Goal: Task Accomplishment & Management: Manage account settings

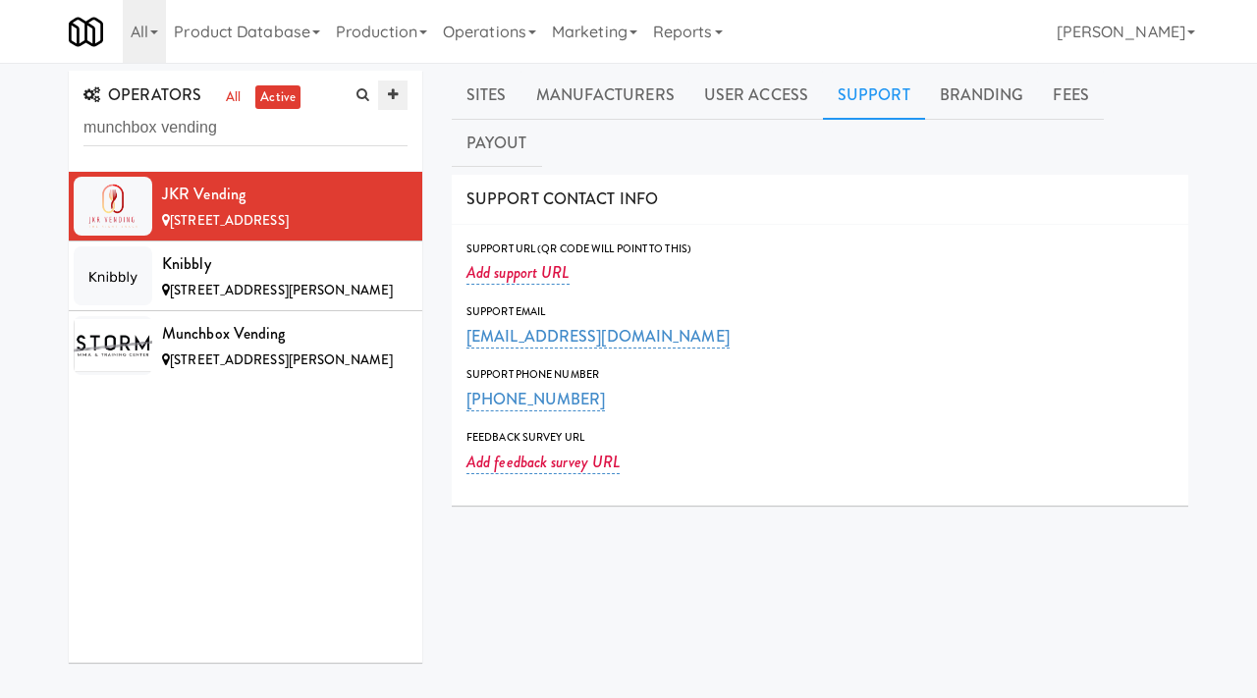
scroll to position [20, 0]
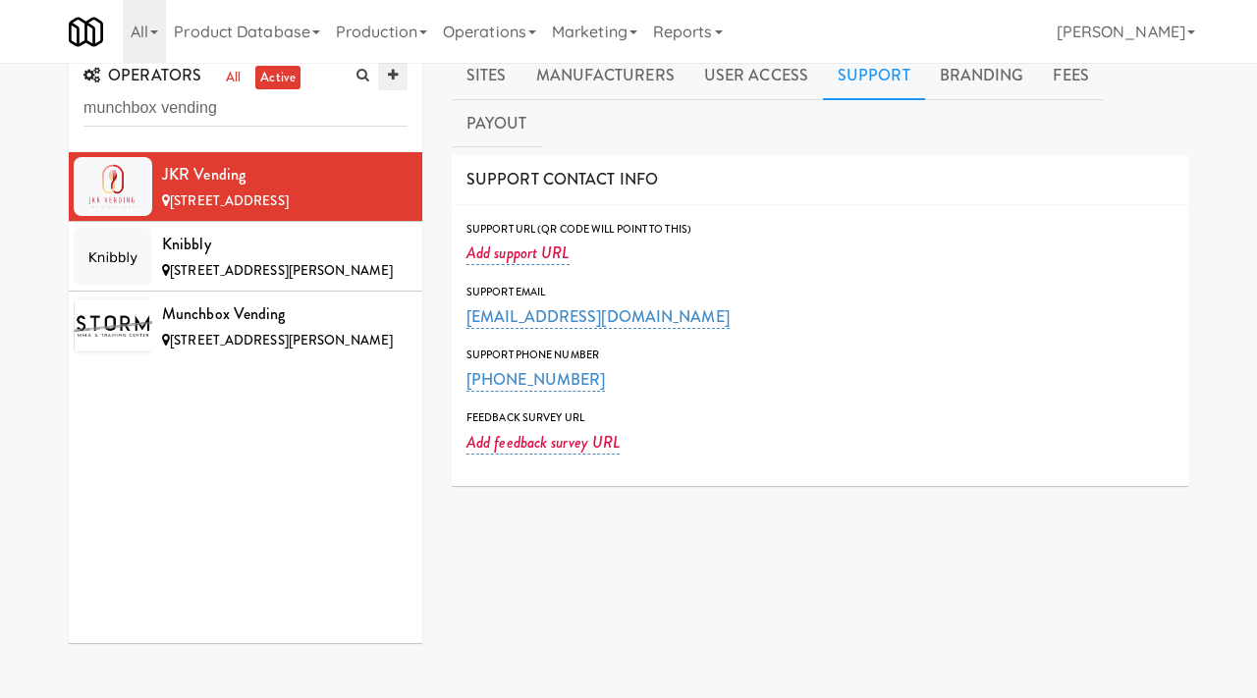
click at [394, 81] on icon at bounding box center [393, 75] width 10 height 13
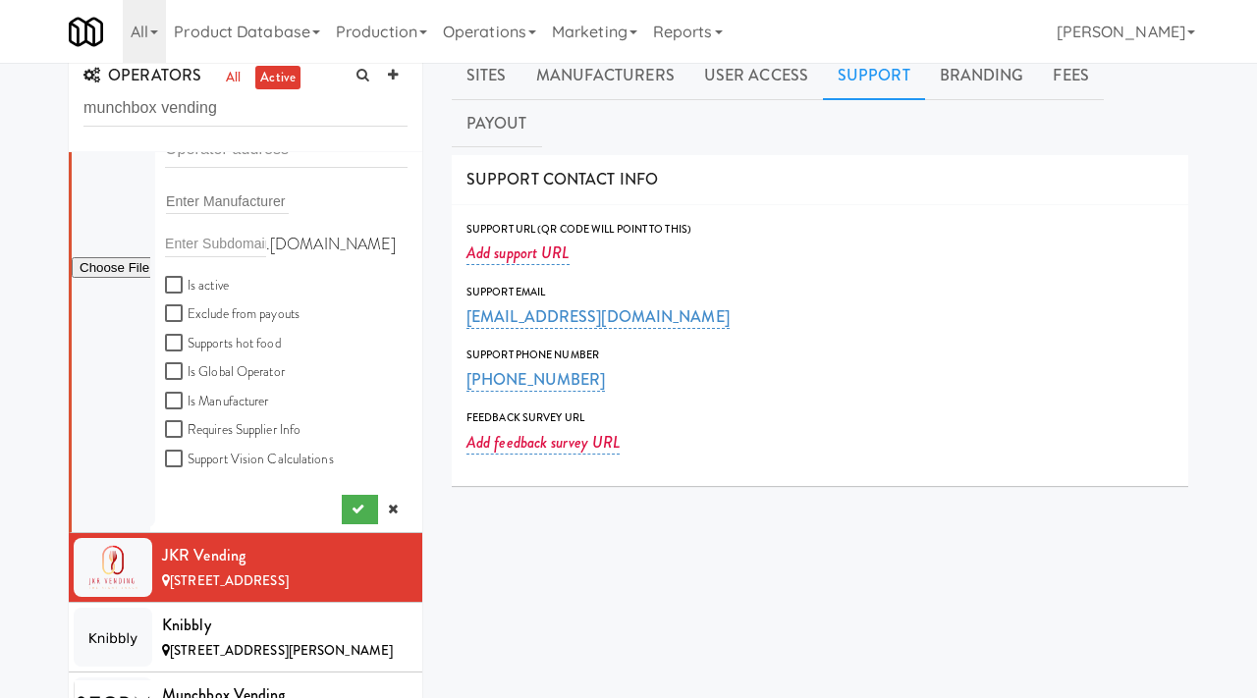
scroll to position [0, 0]
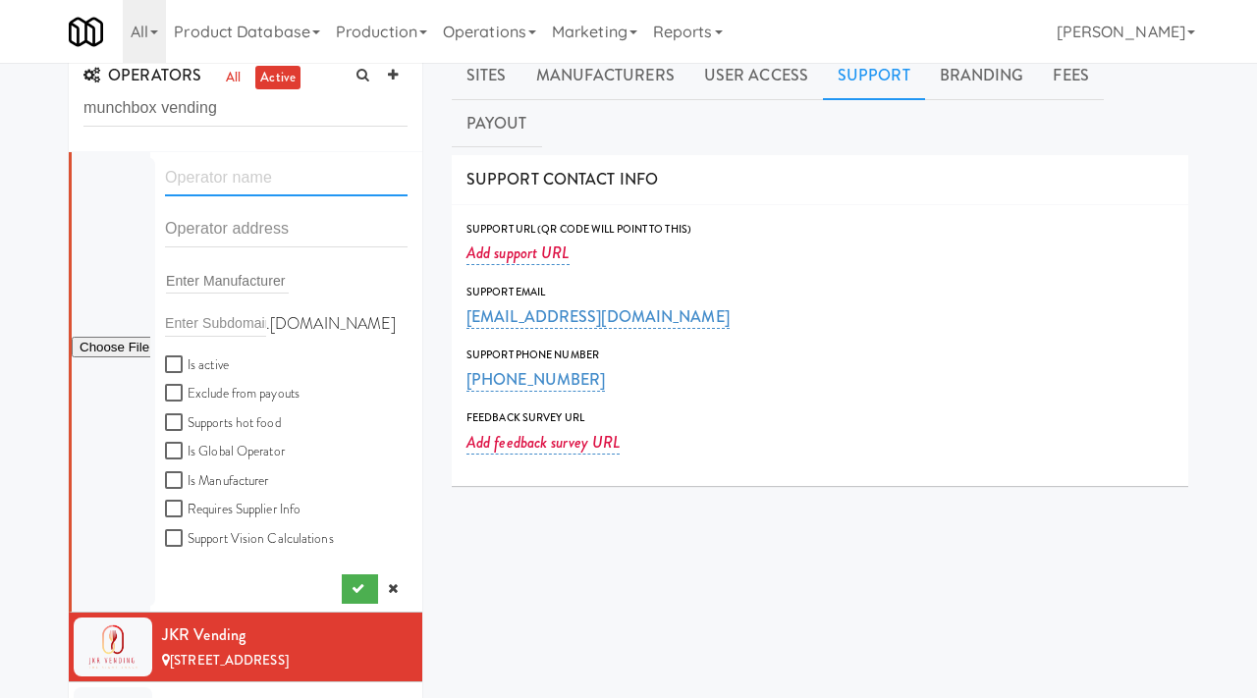
click at [226, 171] on input "text" at bounding box center [286, 178] width 243 height 36
paste input "SmartMart Vending"
type input "SmartMart Vending"
click at [218, 227] on input "text" at bounding box center [286, 229] width 243 height 36
paste input "[STREET_ADDRESS]"
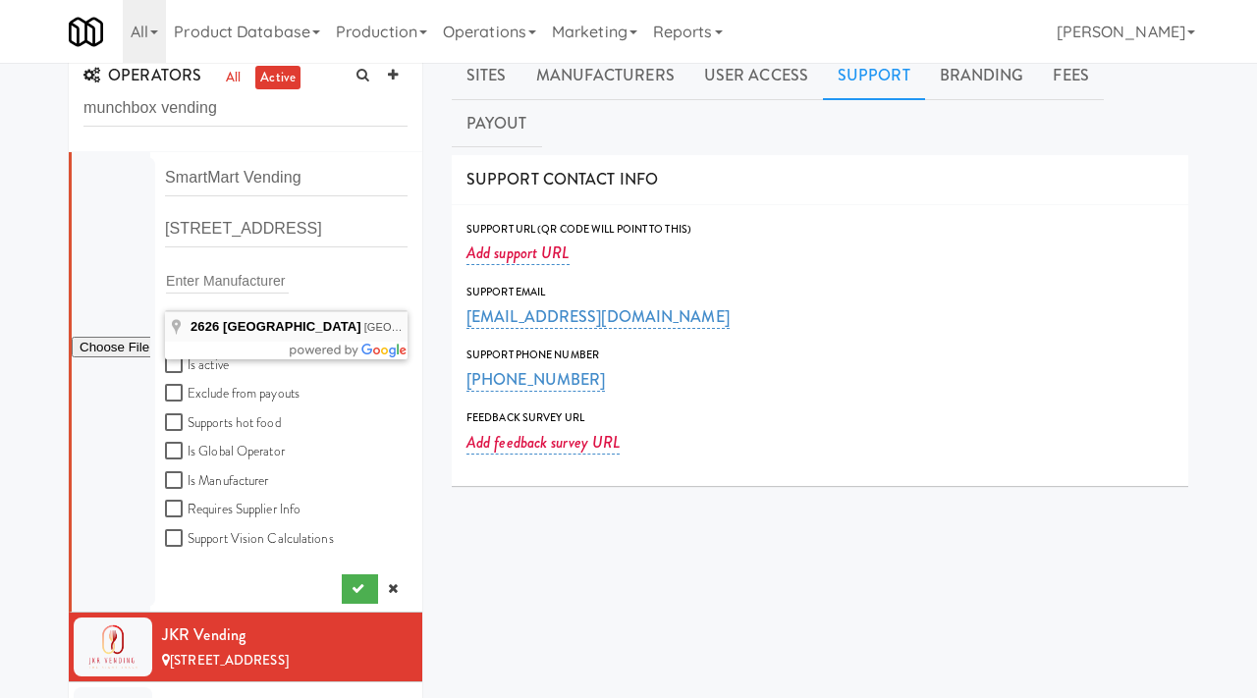
type input "[STREET_ADDRESS]"
click at [166, 360] on input "Is active" at bounding box center [176, 366] width 23 height 16
checkbox input "true"
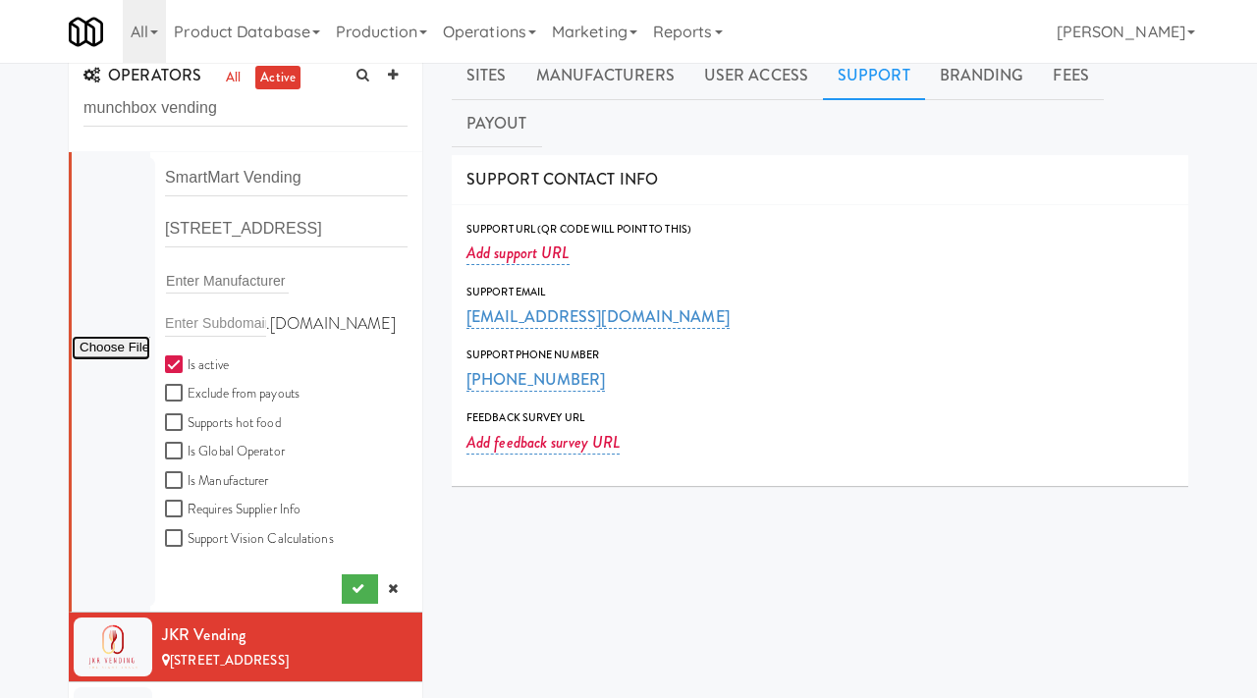
click at [101, 356] on input "file" at bounding box center [111, 348] width 79 height 25
click at [139, 359] on input "file" at bounding box center [111, 348] width 79 height 25
type input "C:\fakepath\013eed72-bfc3-4abd-bd10-dcbeb9f5b37c-0-2logo___dark_icon__270_x_270…"
click at [355, 593] on icon "submit" at bounding box center [358, 588] width 13 height 13
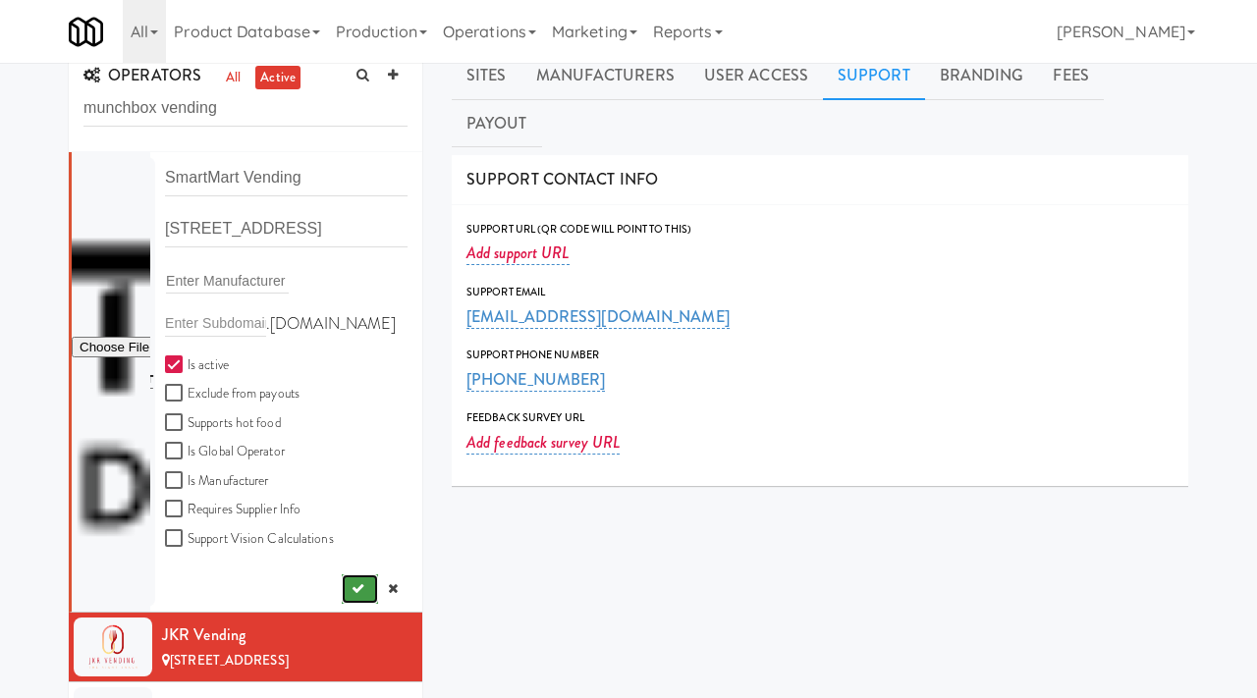
click at [354, 593] on icon "submit" at bounding box center [358, 588] width 13 height 13
click at [391, 587] on icon at bounding box center [393, 588] width 10 height 13
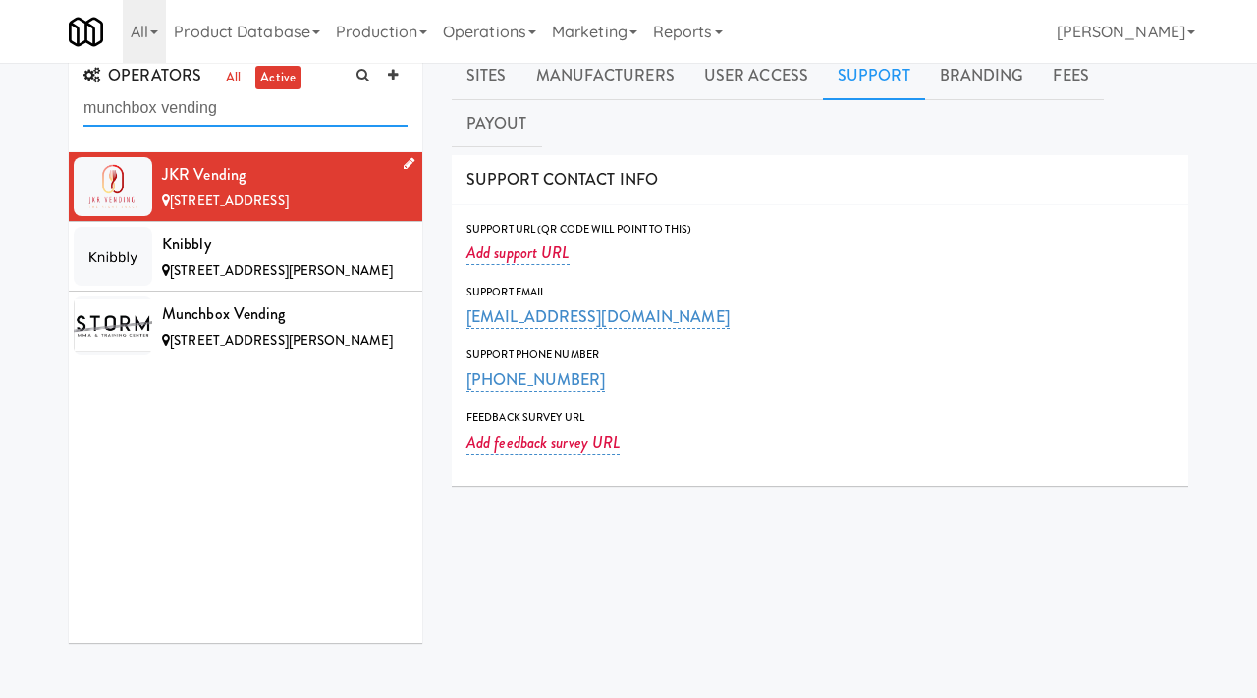
click at [247, 115] on input "munchbox vending" at bounding box center [245, 108] width 324 height 36
type input "smartmart"
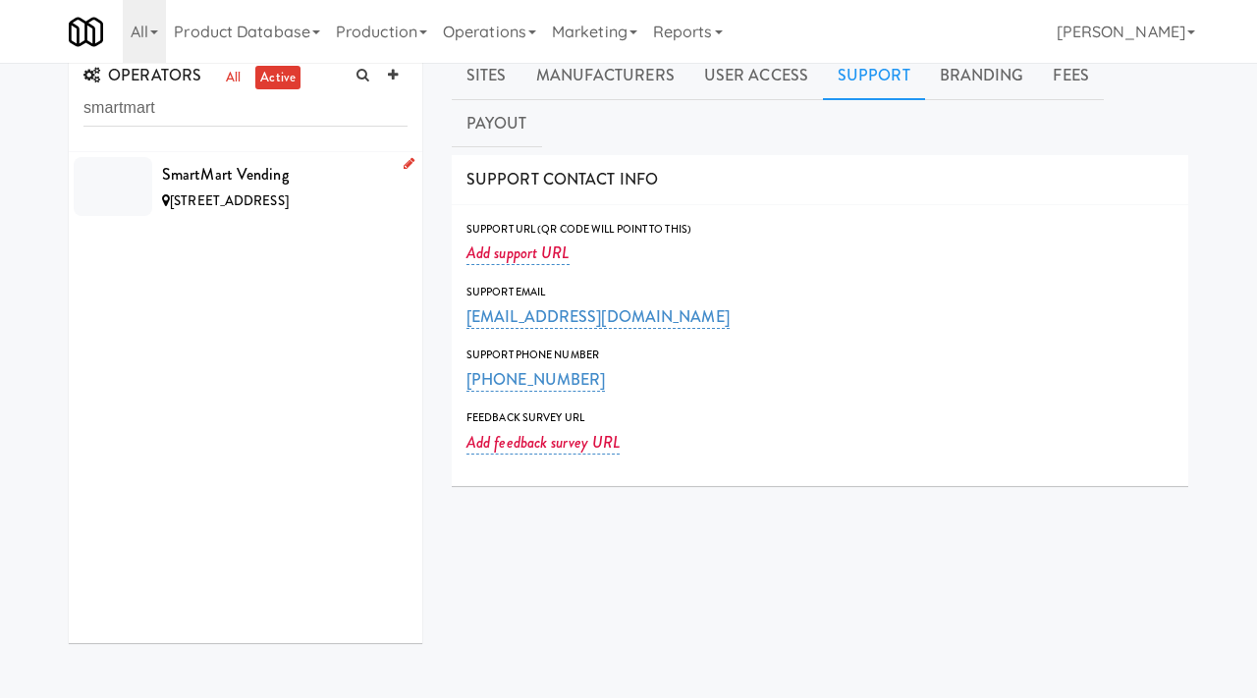
click at [390, 168] on div "SmartMart Vending" at bounding box center [285, 174] width 246 height 29
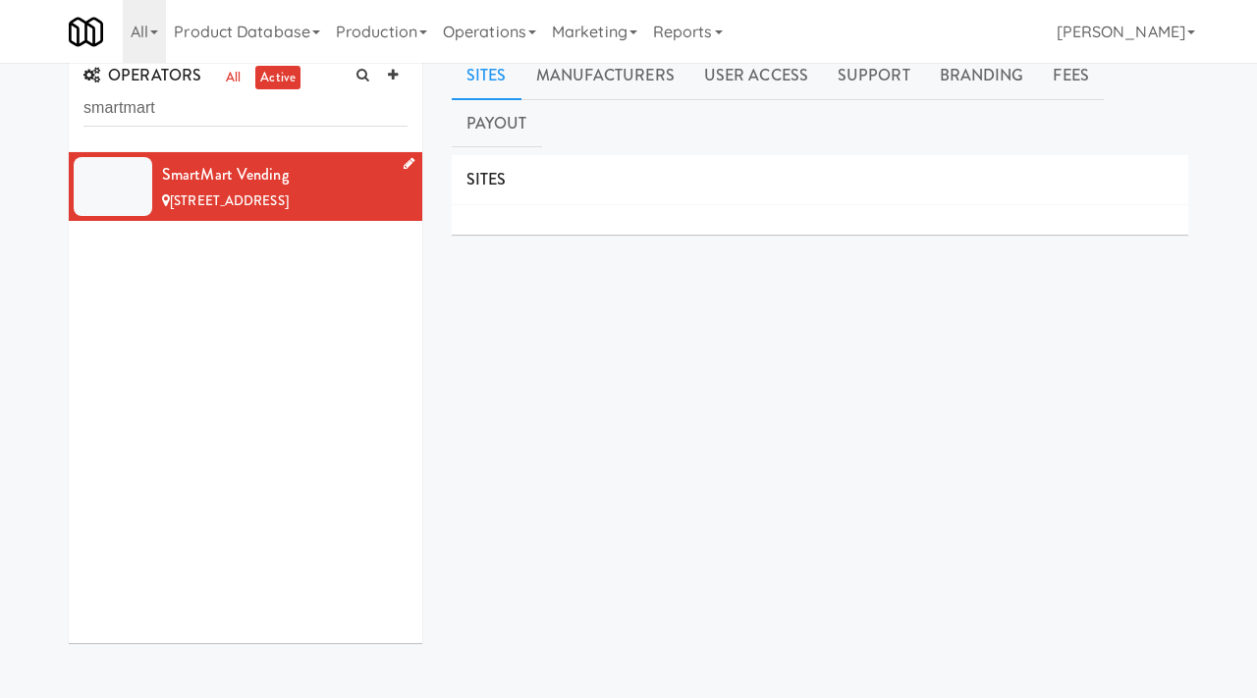
click at [406, 168] on icon at bounding box center [409, 163] width 11 height 13
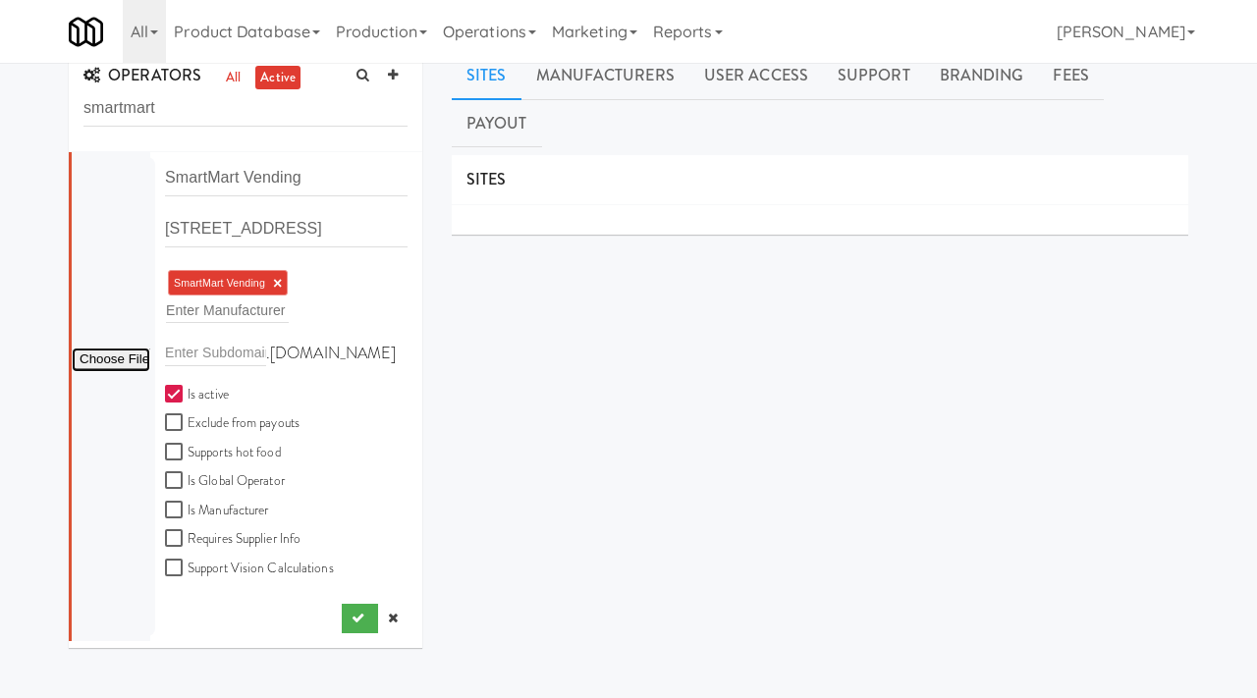
click at [121, 366] on input "file" at bounding box center [111, 360] width 79 height 25
type input "C:\fakepath\013eed72-bfc3-4abd-bd10-dcbeb9f5b37c-0-2logo___dark_icon__270_x_270…"
click at [354, 609] on button "submit" at bounding box center [360, 618] width 36 height 29
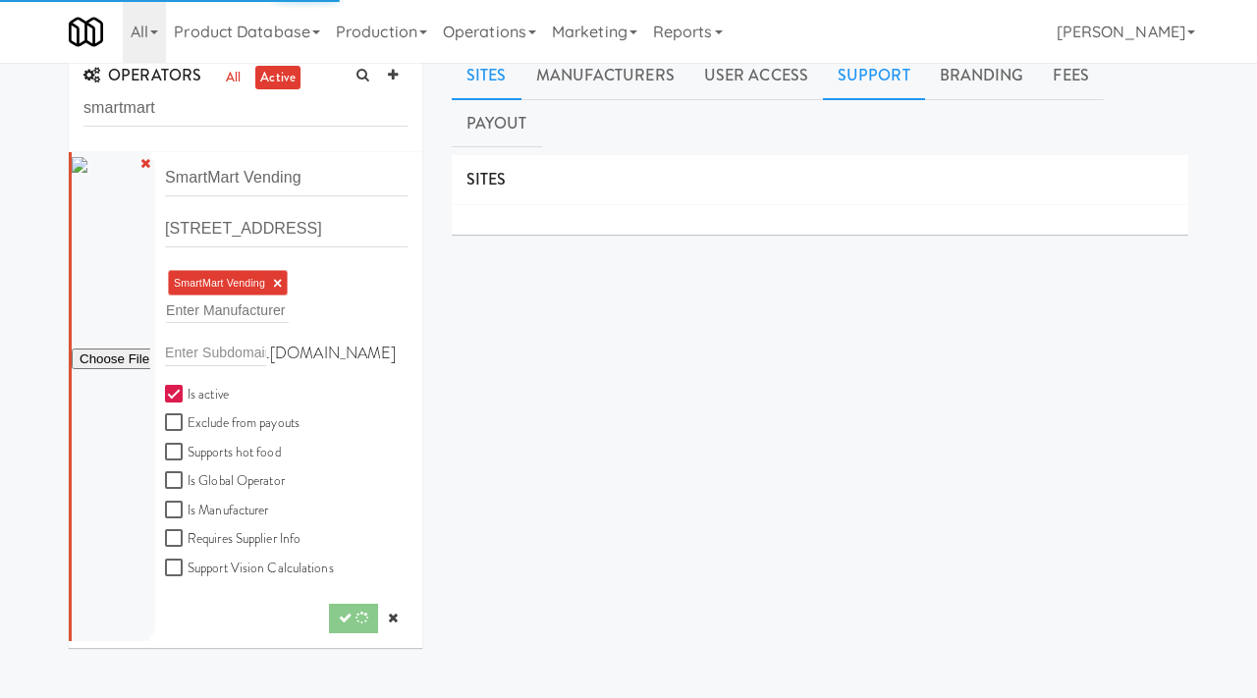
click at [865, 74] on link "Support" at bounding box center [874, 75] width 102 height 49
